Goal: Contribute content: Contribute content

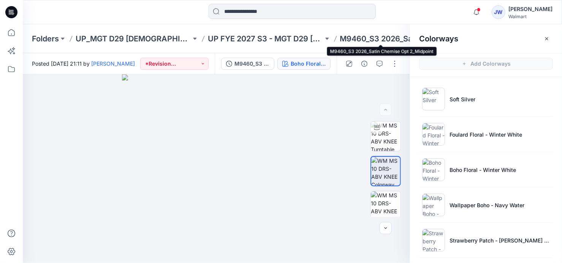
scroll to position [179, 0]
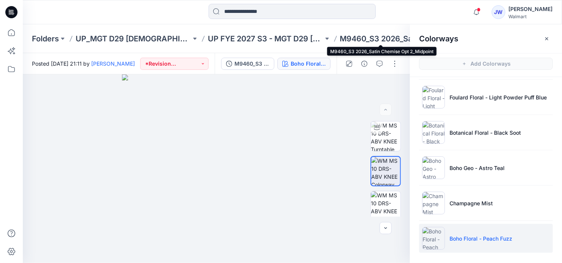
click at [343, 35] on p "M9460_S3 2026_Satin Chemise Opt 2_Midpoint" at bounding box center [398, 38] width 116 height 11
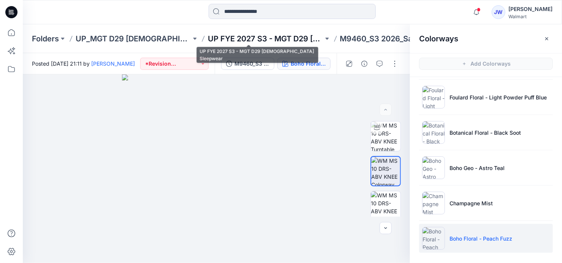
click at [263, 36] on p "UP FYE 2027 S3 - MGT D29 [DEMOGRAPHIC_DATA] Sleepwear" at bounding box center [266, 38] width 116 height 11
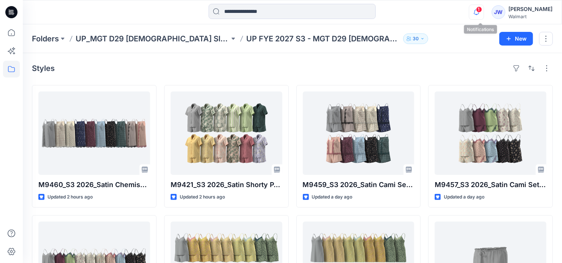
click at [479, 15] on icon "button" at bounding box center [476, 12] width 14 height 15
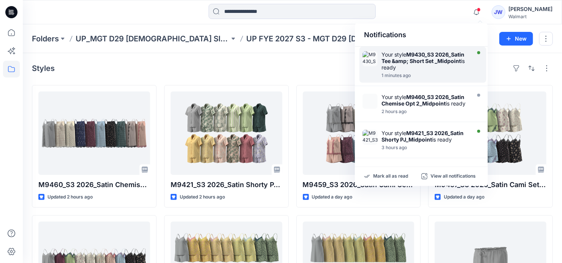
click at [422, 65] on div "Your style M9430_S3 2026_Satin Tee &amp; Short Set _Midpoint is ready" at bounding box center [425, 60] width 87 height 19
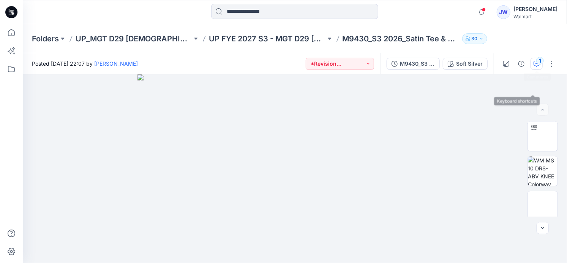
click at [535, 65] on icon "button" at bounding box center [537, 64] width 6 height 6
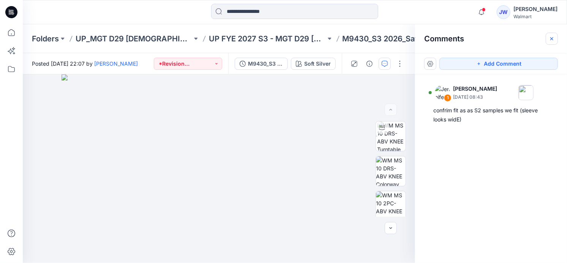
click at [549, 38] on button "button" at bounding box center [552, 39] width 12 height 12
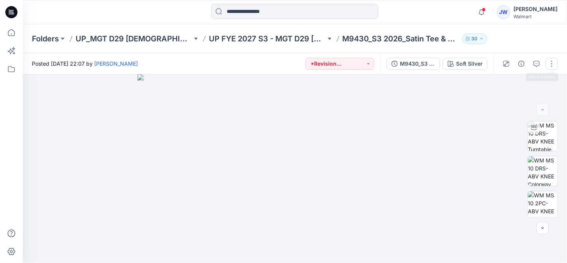
click at [549, 63] on button "button" at bounding box center [552, 64] width 12 height 12
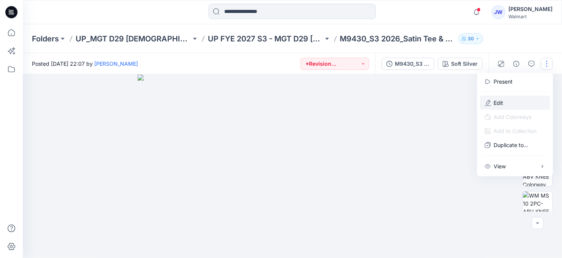
click at [496, 99] on p "Edit" at bounding box center [499, 103] width 10 height 8
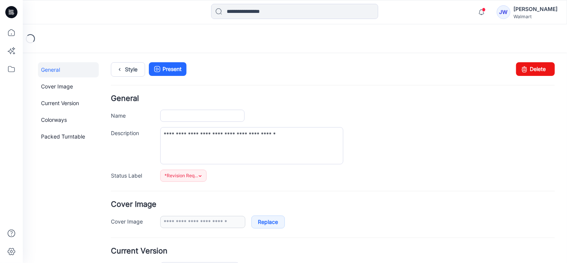
type input "**********"
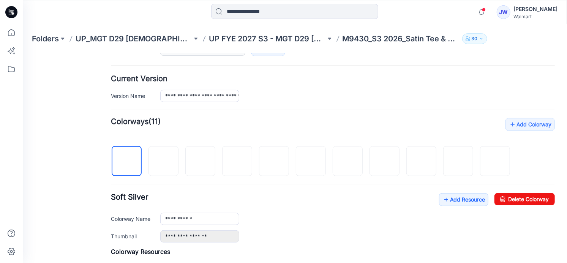
scroll to position [276, 0]
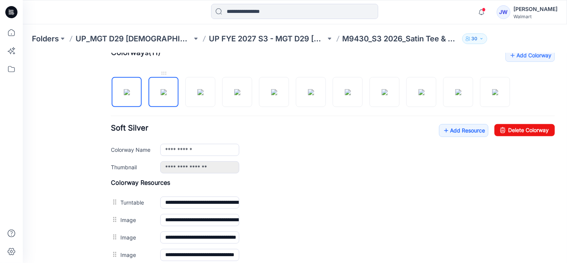
click at [160, 95] on img at bounding box center [163, 92] width 6 height 6
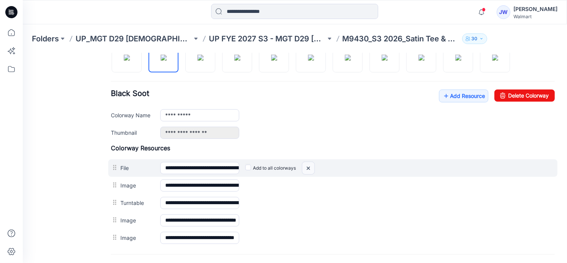
drag, startPoint x: 304, startPoint y: 167, endPoint x: 333, endPoint y: 84, distance: 87.9
click at [304, 167] on img at bounding box center [308, 168] width 12 height 13
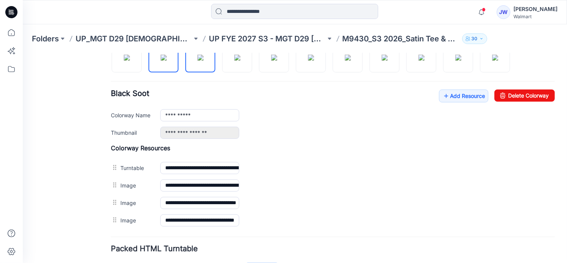
click at [197, 58] on img at bounding box center [200, 57] width 6 height 6
click at [234, 60] on img at bounding box center [237, 57] width 6 height 6
click at [277, 60] on img at bounding box center [274, 57] width 6 height 6
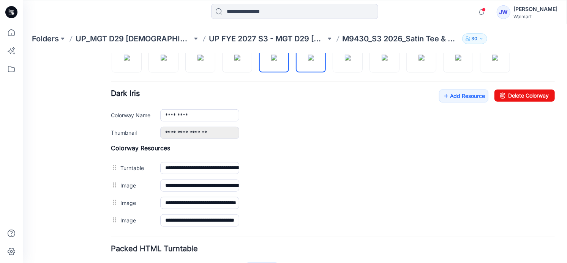
drag, startPoint x: 310, startPoint y: 55, endPoint x: 298, endPoint y: 69, distance: 18.8
click at [310, 55] on img at bounding box center [311, 57] width 6 height 6
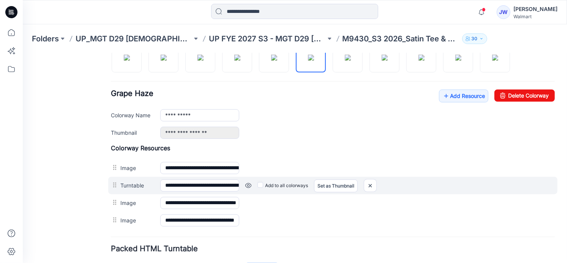
click at [116, 189] on div "**********" at bounding box center [333, 185] width 450 height 17
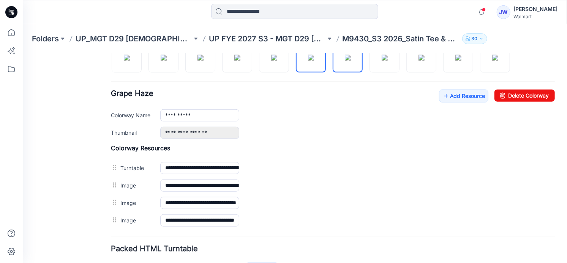
click at [345, 54] on img at bounding box center [348, 57] width 6 height 6
click at [388, 60] on img at bounding box center [385, 57] width 6 height 6
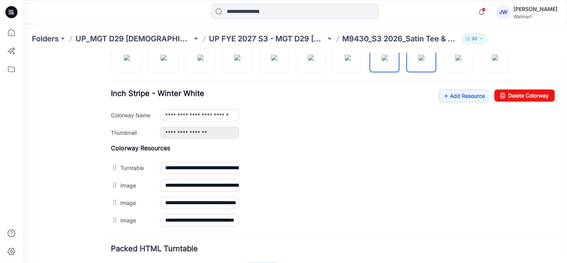
click at [422, 60] on img at bounding box center [421, 57] width 6 height 6
click at [455, 60] on img at bounding box center [458, 57] width 6 height 6
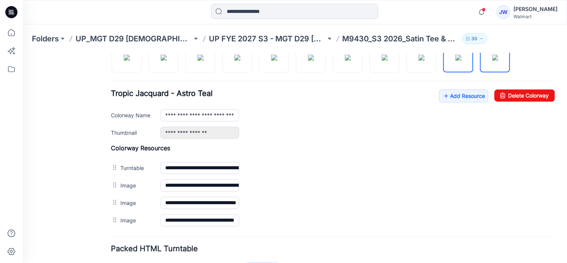
click at [492, 60] on img at bounding box center [495, 57] width 6 height 6
type input "**********"
click at [60, 185] on div "General Cover Image Current Version Colorways Packed Turntable" at bounding box center [68, 47] width 61 height 523
click at [459, 92] on link "Add Resource" at bounding box center [463, 95] width 49 height 13
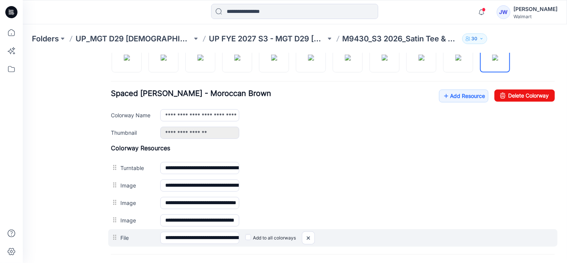
click at [250, 238] on label "Add to all colorways" at bounding box center [270, 238] width 51 height 12
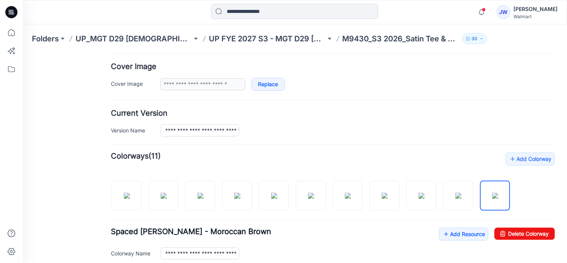
scroll to position [0, 0]
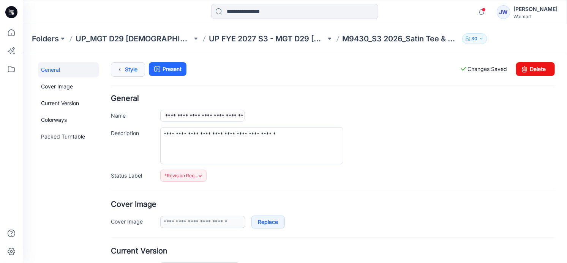
click at [121, 66] on icon at bounding box center [119, 69] width 11 height 14
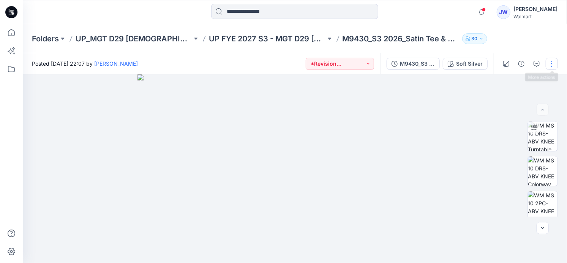
click at [554, 68] on button "button" at bounding box center [552, 64] width 12 height 12
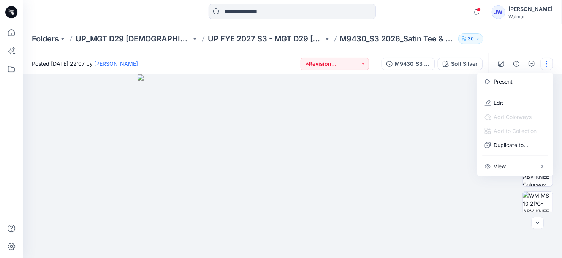
click at [422, 105] on img at bounding box center [295, 168] width 315 height 189
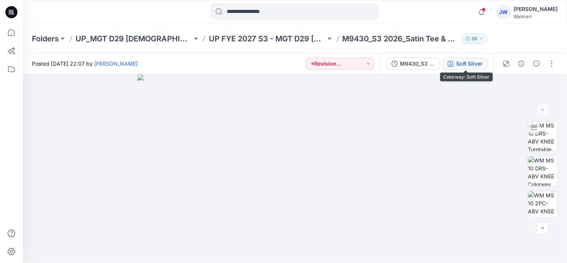
click at [461, 68] on div "Soft Silver" at bounding box center [469, 64] width 27 height 8
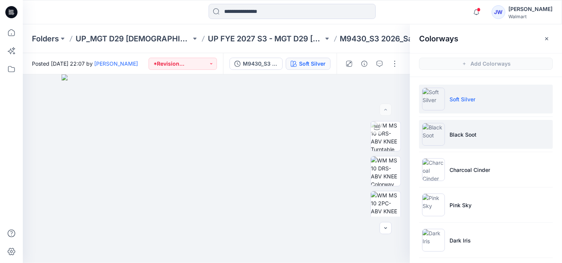
click at [465, 132] on p "Black Soot" at bounding box center [463, 135] width 27 height 8
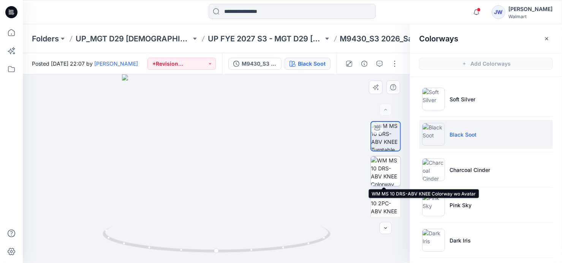
click at [380, 166] on img at bounding box center [386, 172] width 30 height 30
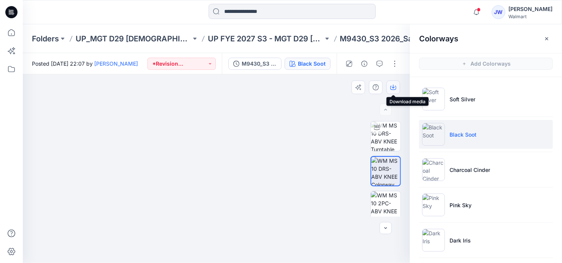
click at [392, 86] on icon "button" at bounding box center [393, 87] width 6 height 6
drag, startPoint x: 468, startPoint y: 167, endPoint x: 378, endPoint y: 171, distance: 90.1
click at [468, 167] on p "Charcoal Cinder" at bounding box center [470, 170] width 41 height 8
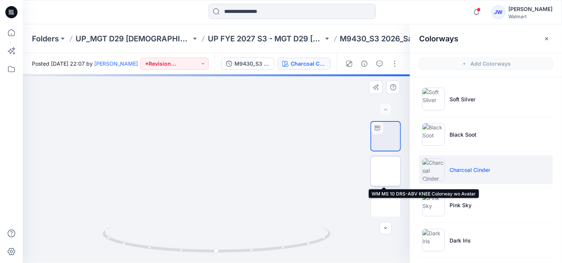
drag, startPoint x: 380, startPoint y: 170, endPoint x: 382, endPoint y: 166, distance: 3.9
click at [386, 171] on img at bounding box center [386, 171] width 0 height 0
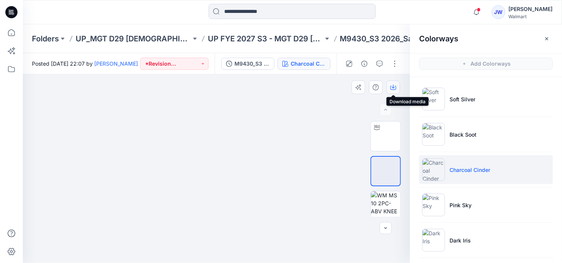
click at [393, 87] on icon "button" at bounding box center [393, 87] width 6 height 6
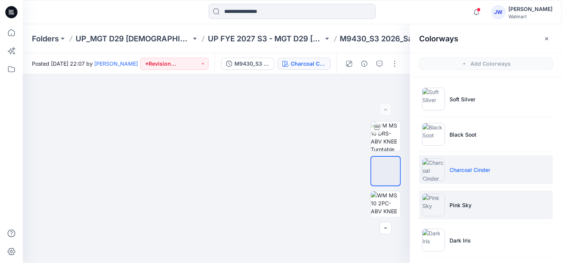
click at [471, 212] on li "Pink Sky" at bounding box center [486, 205] width 134 height 29
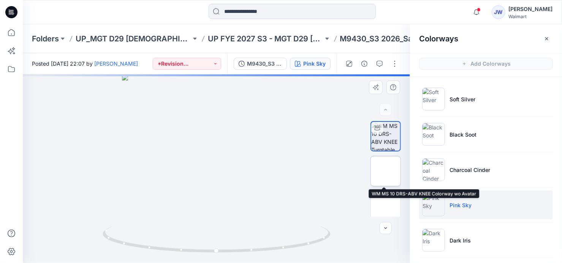
click at [386, 171] on img at bounding box center [386, 171] width 0 height 0
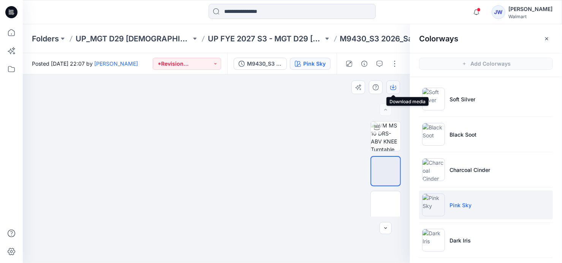
click at [391, 88] on icon "button" at bounding box center [393, 87] width 6 height 6
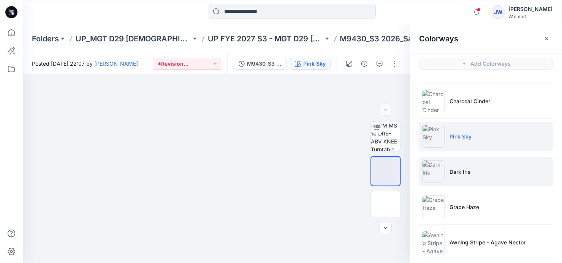
click at [465, 171] on p "Dark Iris" at bounding box center [460, 172] width 21 height 8
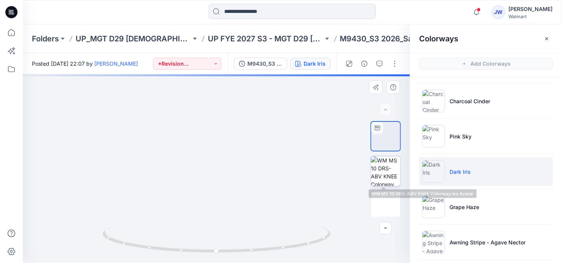
click at [375, 174] on img at bounding box center [386, 172] width 30 height 30
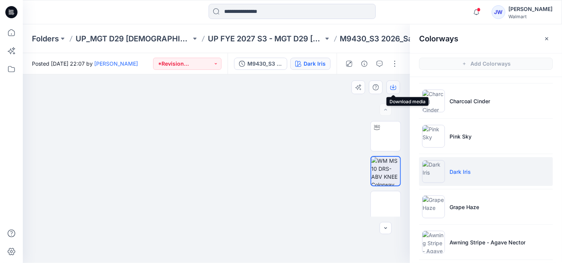
click at [394, 89] on icon "button" at bounding box center [393, 87] width 6 height 6
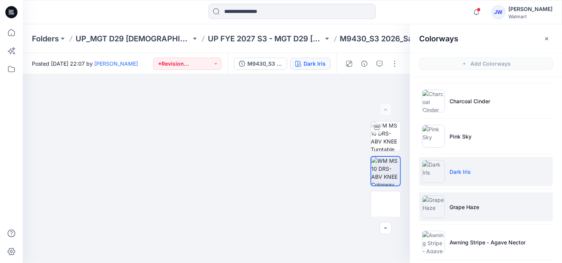
click at [450, 208] on p "Grape Haze" at bounding box center [465, 207] width 30 height 8
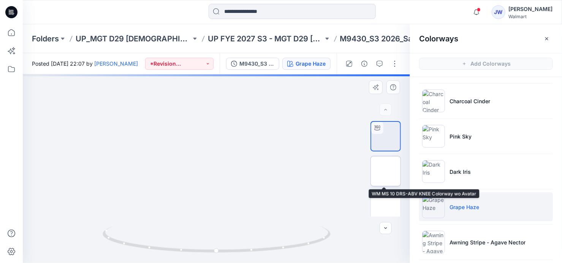
click at [386, 171] on img at bounding box center [386, 171] width 0 height 0
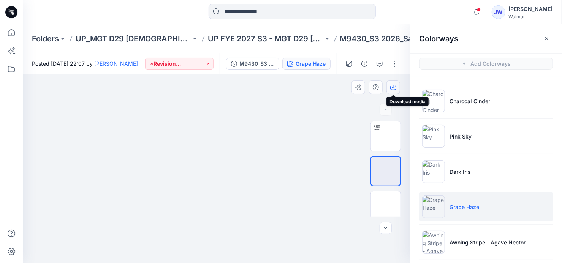
click at [392, 85] on icon "button" at bounding box center [393, 87] width 6 height 6
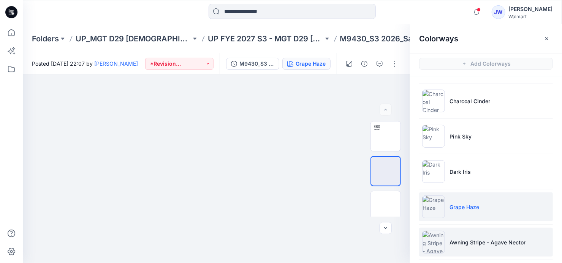
scroll to position [103, 0]
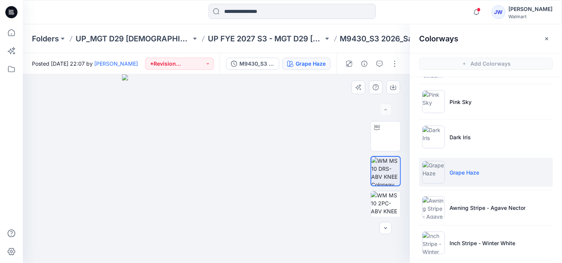
drag, startPoint x: 448, startPoint y: 204, endPoint x: 310, endPoint y: 179, distance: 139.8
click at [448, 204] on li "Awning Stripe - Agave Nector" at bounding box center [486, 207] width 134 height 29
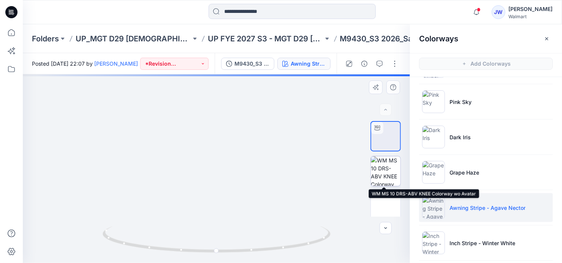
click at [376, 173] on img at bounding box center [386, 172] width 30 height 30
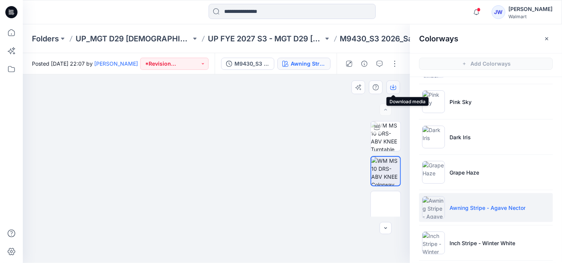
click at [392, 85] on icon "button" at bounding box center [393, 87] width 6 height 6
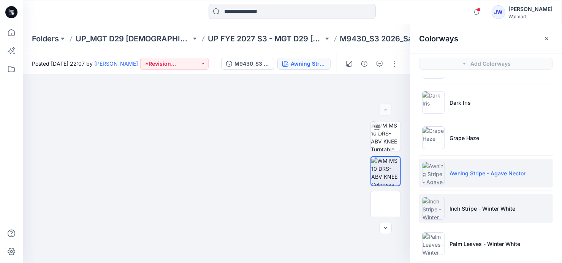
click at [466, 202] on li "Inch Stripe - Winter White" at bounding box center [486, 208] width 134 height 29
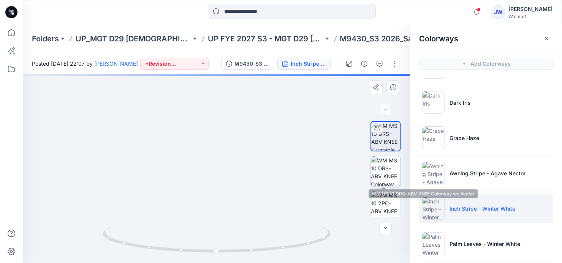
click at [378, 168] on img at bounding box center [386, 172] width 30 height 30
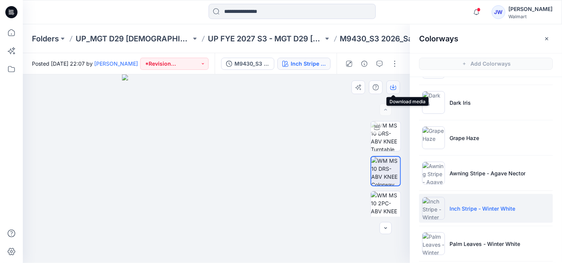
click at [394, 88] on icon "button" at bounding box center [393, 87] width 6 height 6
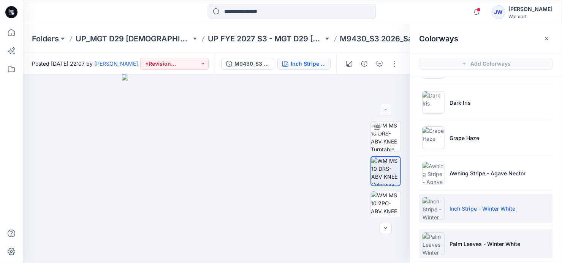
scroll to position [173, 0]
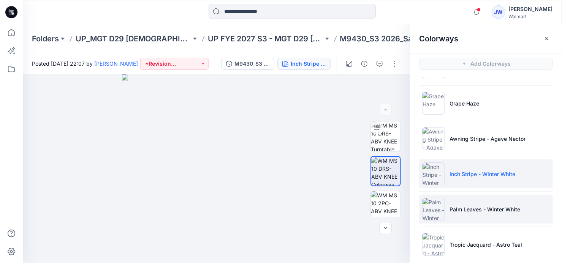
click at [469, 212] on li "Palm Leaves - Winter White" at bounding box center [486, 209] width 134 height 29
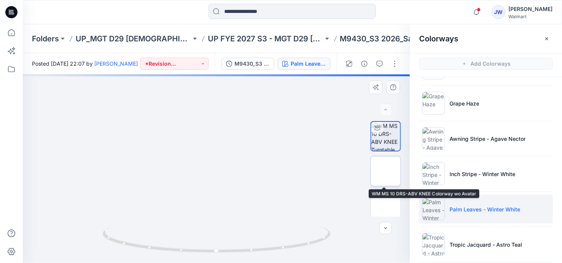
click at [386, 171] on img at bounding box center [386, 171] width 0 height 0
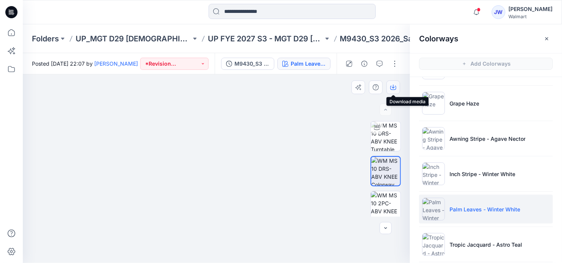
click at [393, 86] on icon "button" at bounding box center [393, 87] width 3 height 4
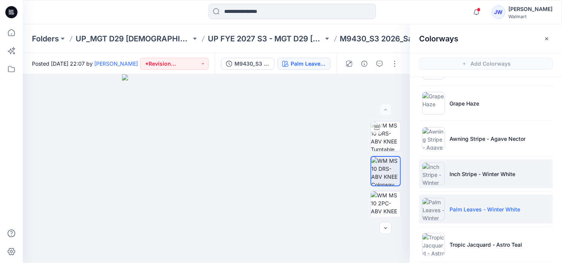
scroll to position [207, 0]
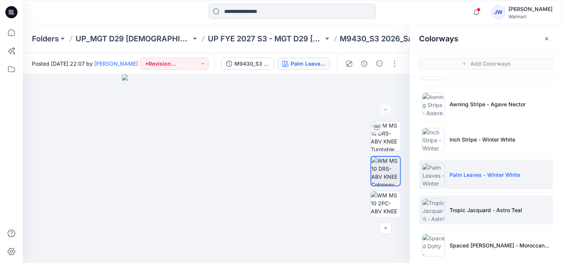
click at [479, 212] on p "Tropic Jacquard - Astro Teal" at bounding box center [486, 210] width 73 height 8
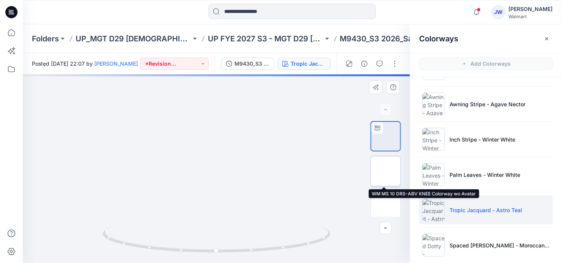
click at [386, 171] on img at bounding box center [386, 171] width 0 height 0
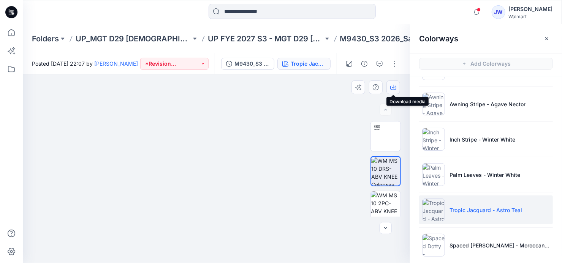
click at [391, 88] on icon "button" at bounding box center [393, 87] width 6 height 6
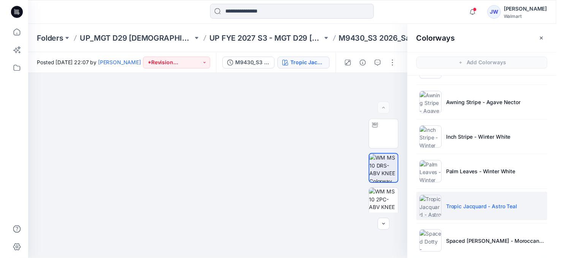
scroll to position [214, 0]
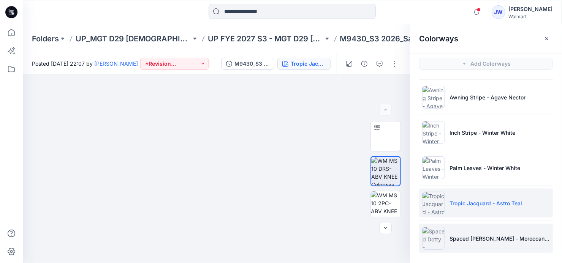
click at [478, 235] on p "Spaced Dotty - Moroccan Brown" at bounding box center [500, 239] width 100 height 8
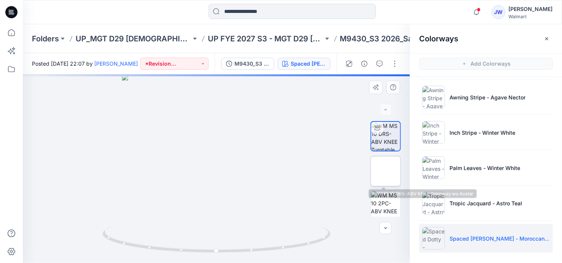
click at [386, 171] on img at bounding box center [386, 171] width 0 height 0
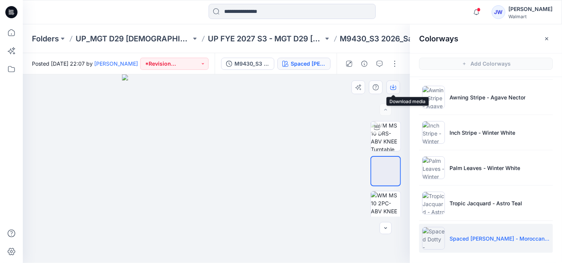
click at [393, 89] on icon "button" at bounding box center [393, 87] width 6 height 6
click at [545, 38] on icon "button" at bounding box center [547, 39] width 6 height 6
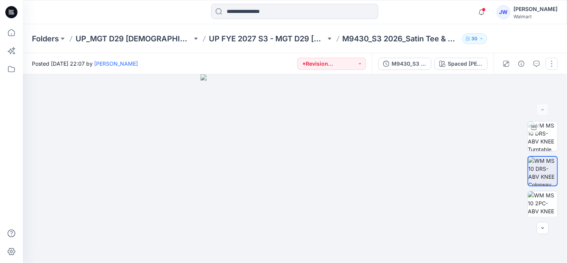
click at [550, 65] on button "button" at bounding box center [552, 64] width 12 height 12
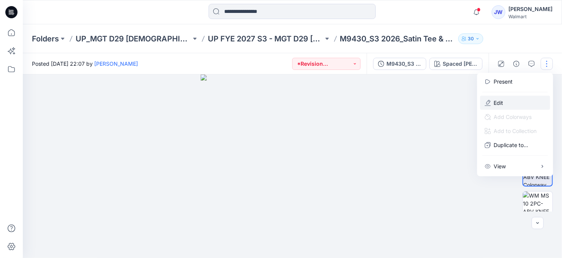
click at [496, 101] on p "Edit" at bounding box center [499, 103] width 10 height 8
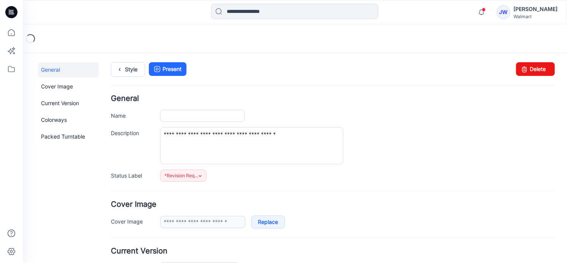
type input "**********"
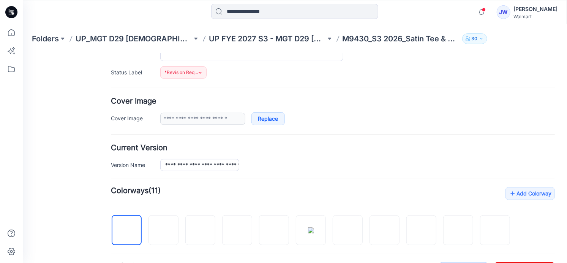
scroll to position [138, 0]
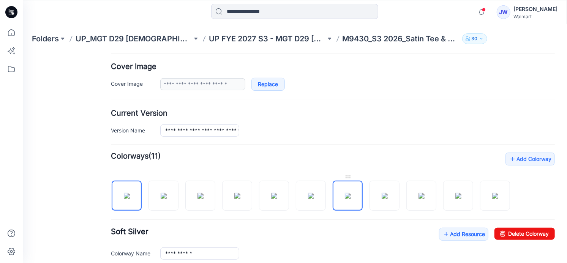
click at [348, 193] on img at bounding box center [348, 196] width 6 height 6
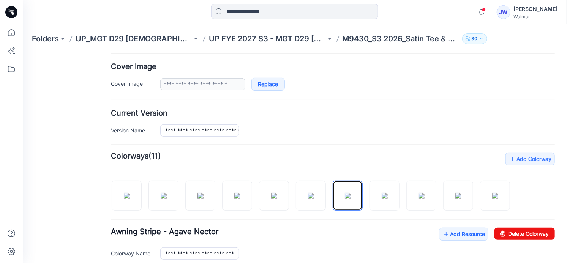
scroll to position [207, 0]
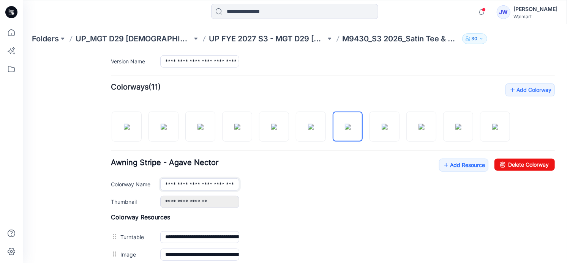
click at [202, 184] on input "**********" at bounding box center [199, 184] width 79 height 12
click at [235, 183] on input "**********" at bounding box center [199, 184] width 79 height 12
type input "**********"
click at [385, 201] on div "**********" at bounding box center [357, 202] width 395 height 12
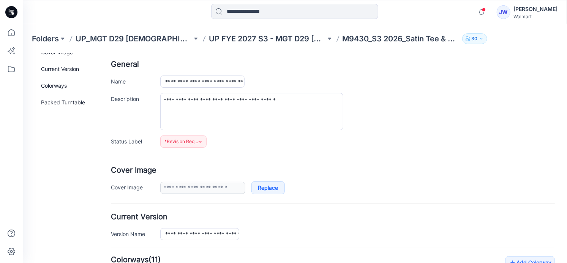
scroll to position [0, 0]
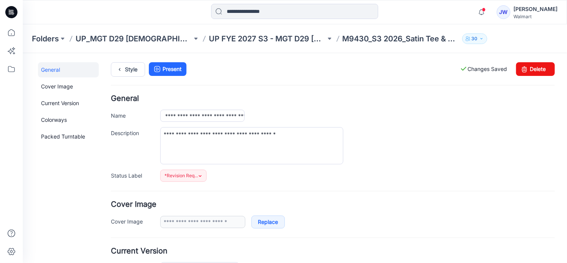
click at [422, 108] on div "**********" at bounding box center [333, 138] width 444 height 87
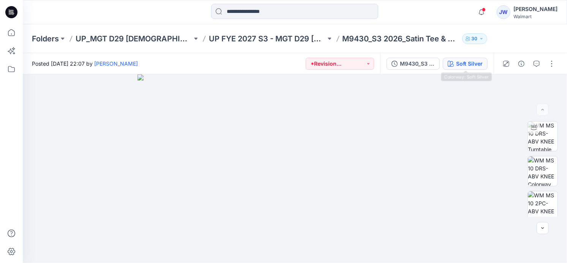
click at [475, 66] on div "Soft Silver" at bounding box center [469, 64] width 27 height 8
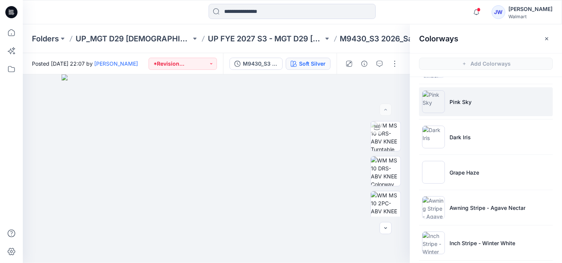
scroll to position [138, 0]
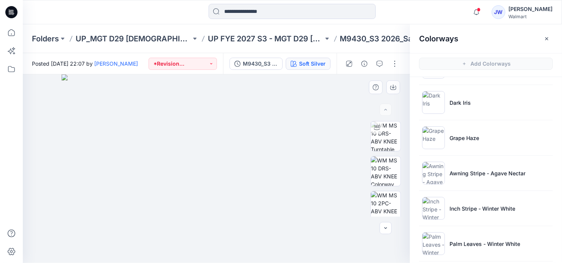
click at [79, 137] on img at bounding box center [219, 168] width 315 height 189
